Goal: Information Seeking & Learning: Learn about a topic

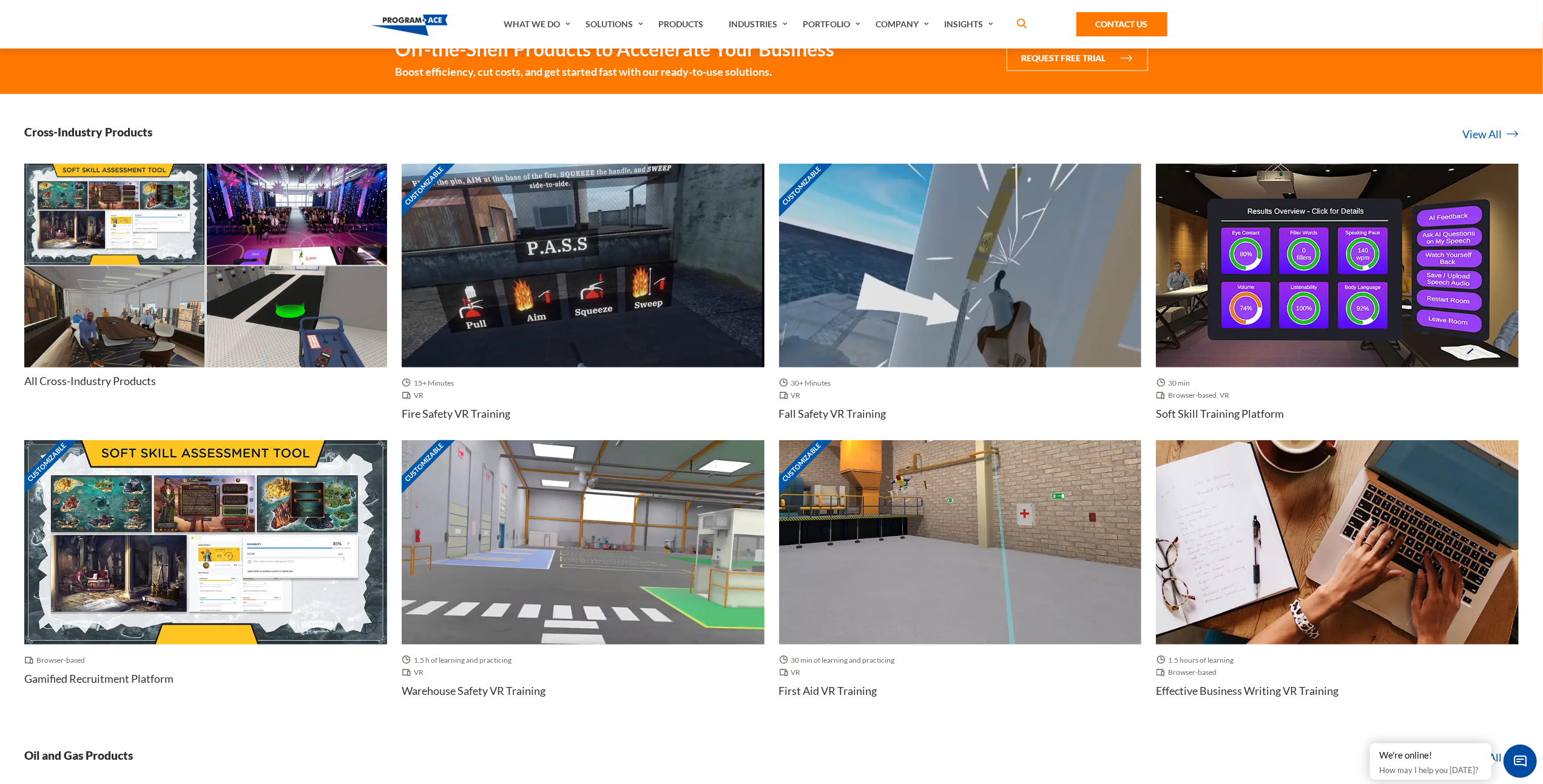
scroll to position [546, 0]
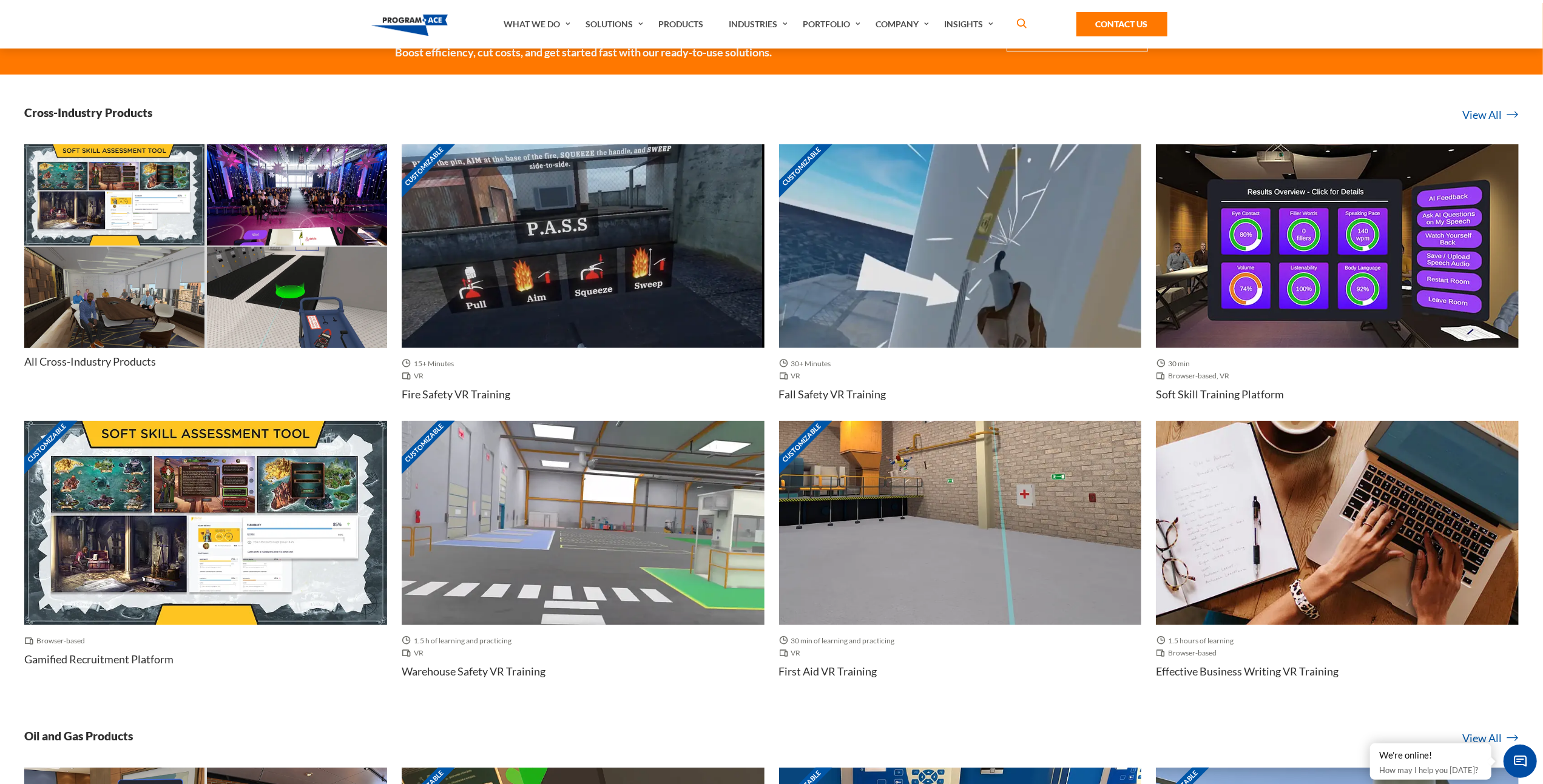
click at [510, 535] on img at bounding box center [583, 523] width 363 height 204
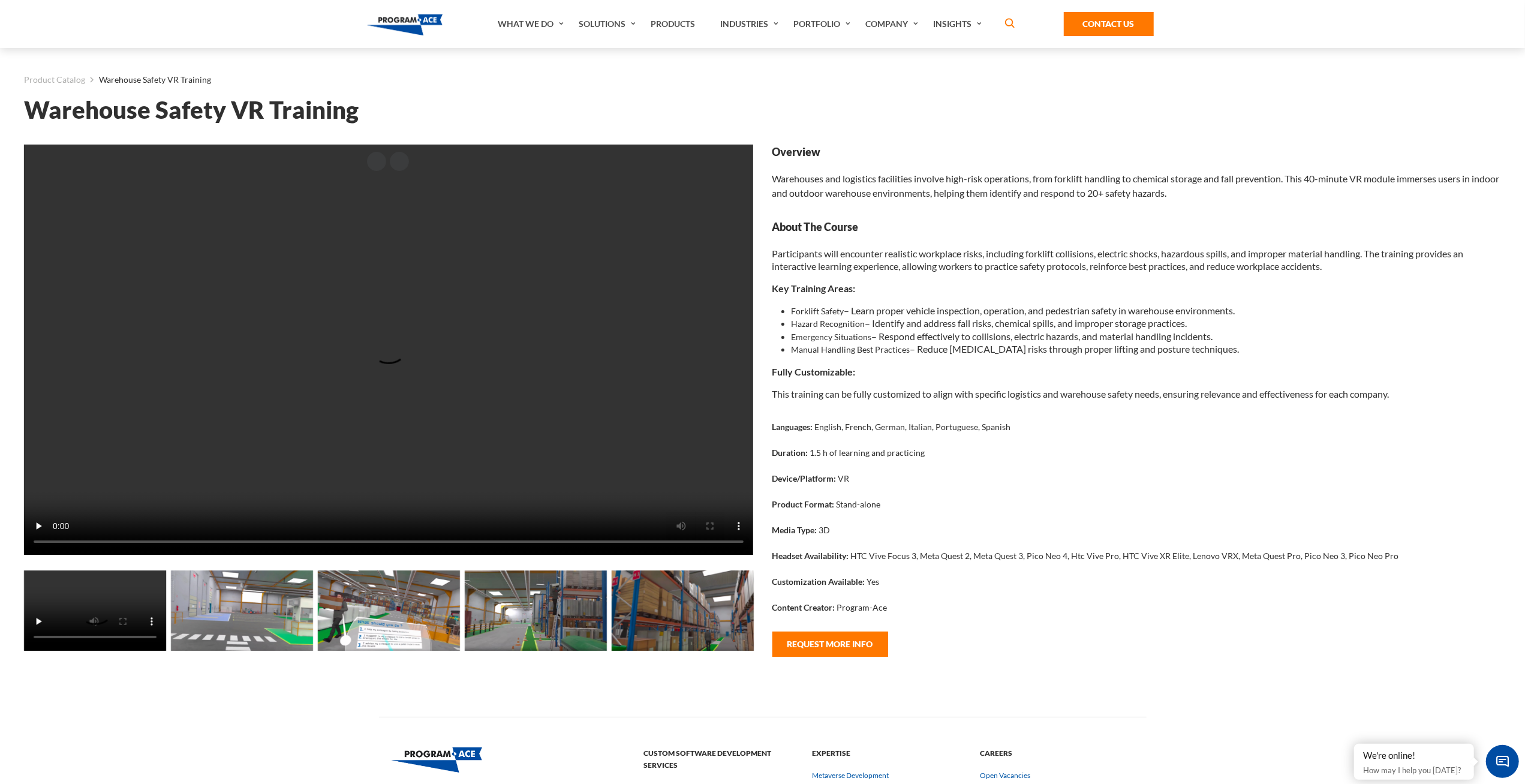
click at [43, 510] on video at bounding box center [389, 349] width 730 height 410
click at [535, 557] on div at bounding box center [389, 351] width 730 height 414
click at [581, 555] on div at bounding box center [389, 351] width 730 height 414
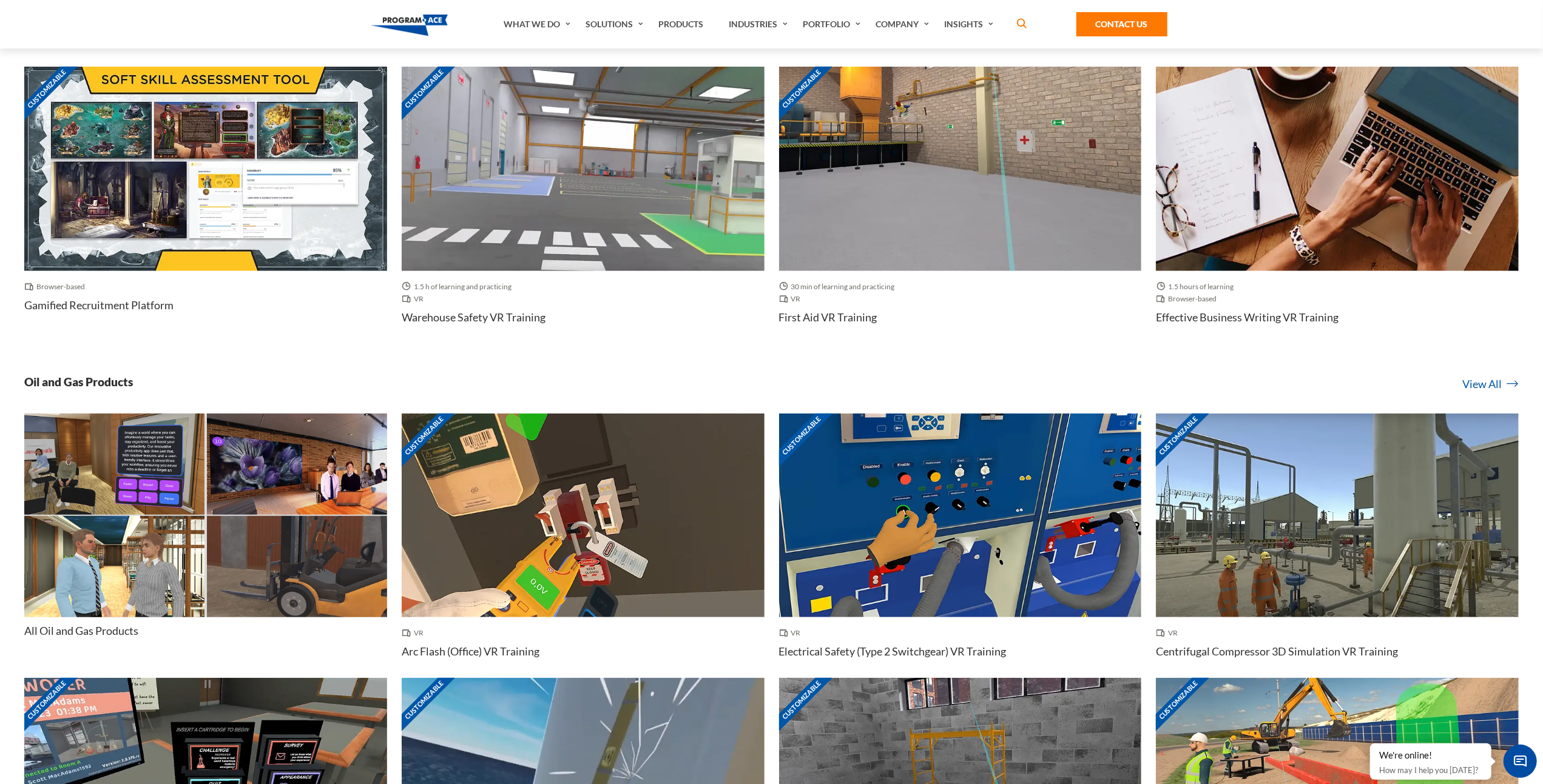
scroll to position [908, 0]
